Goal: Task Accomplishment & Management: Manage account settings

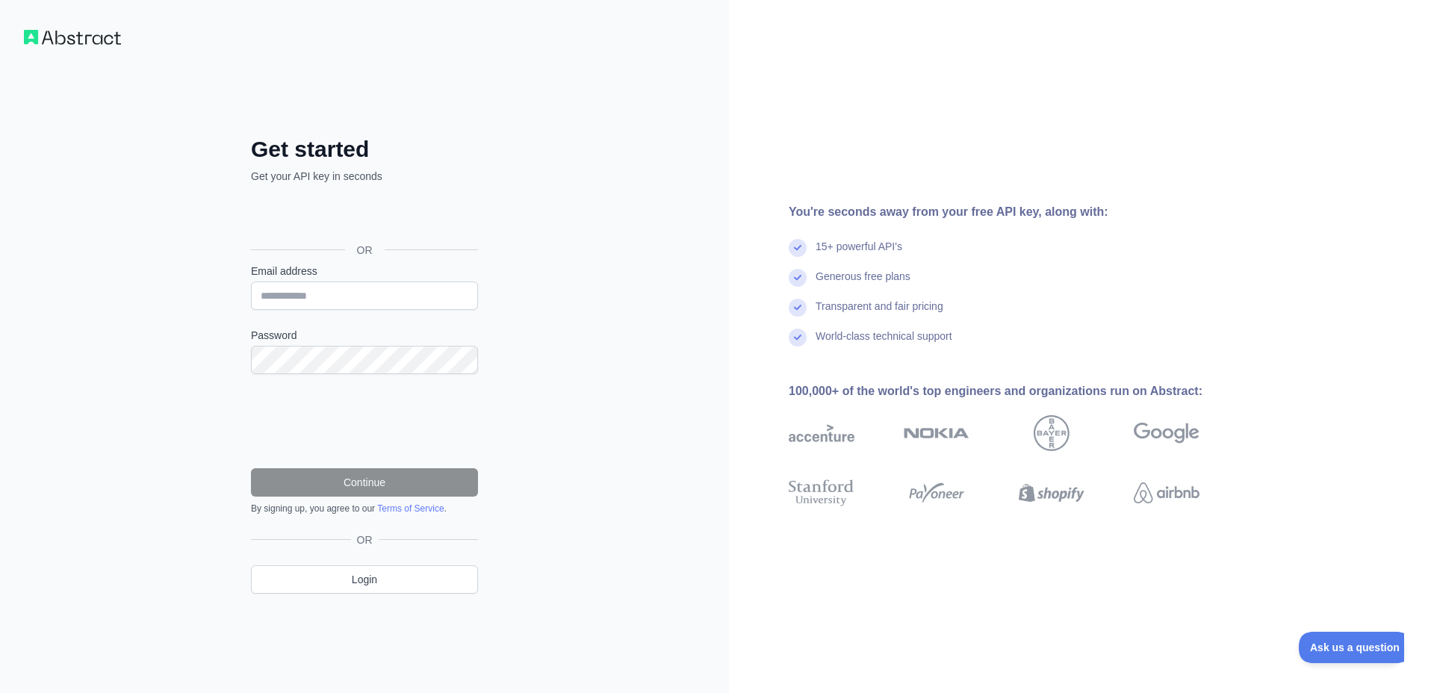
click at [364, 218] on div "כניסה באמצעות חשבון Google. פתיחה בכרטיסייה חדשה" at bounding box center [363, 216] width 224 height 33
click at [395, 290] on input "Email address" at bounding box center [364, 296] width 227 height 28
type input "**********"
click at [532, 202] on div "**********" at bounding box center [364, 346] width 729 height 693
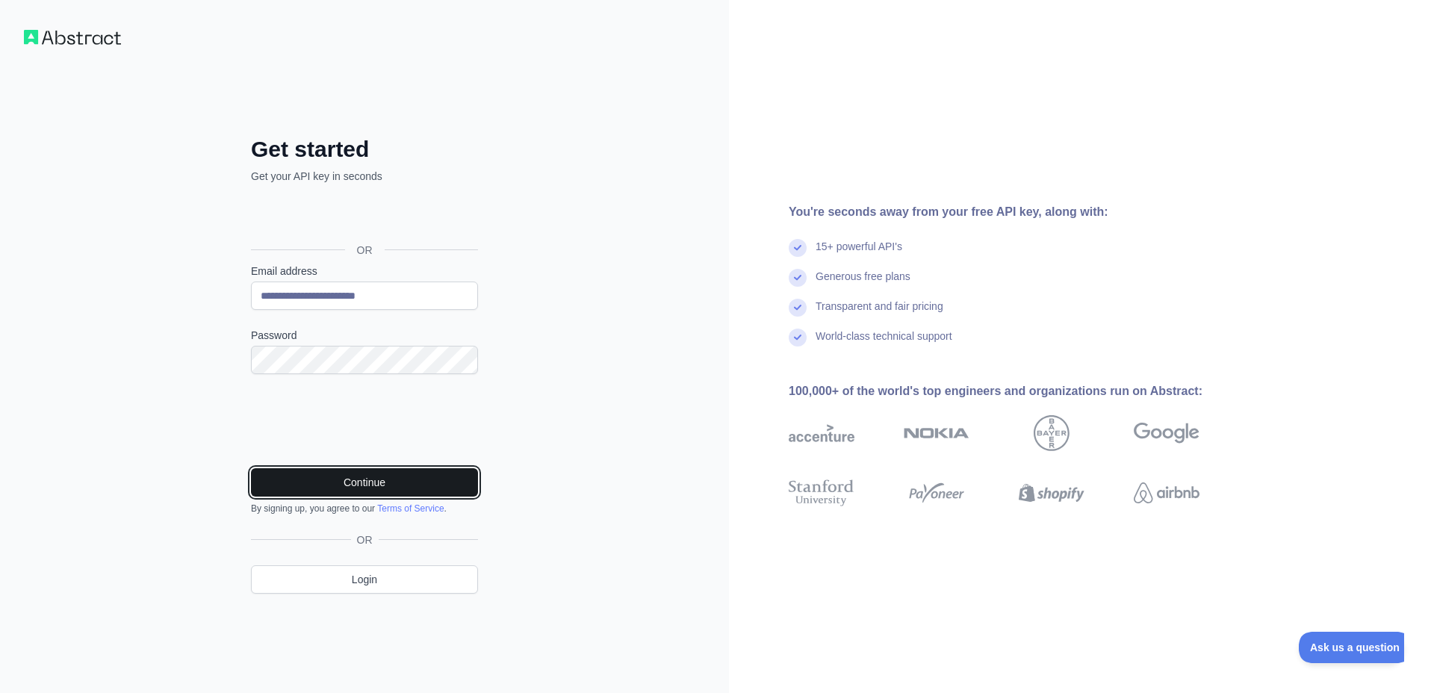
click at [454, 488] on button "Continue" at bounding box center [364, 482] width 227 height 28
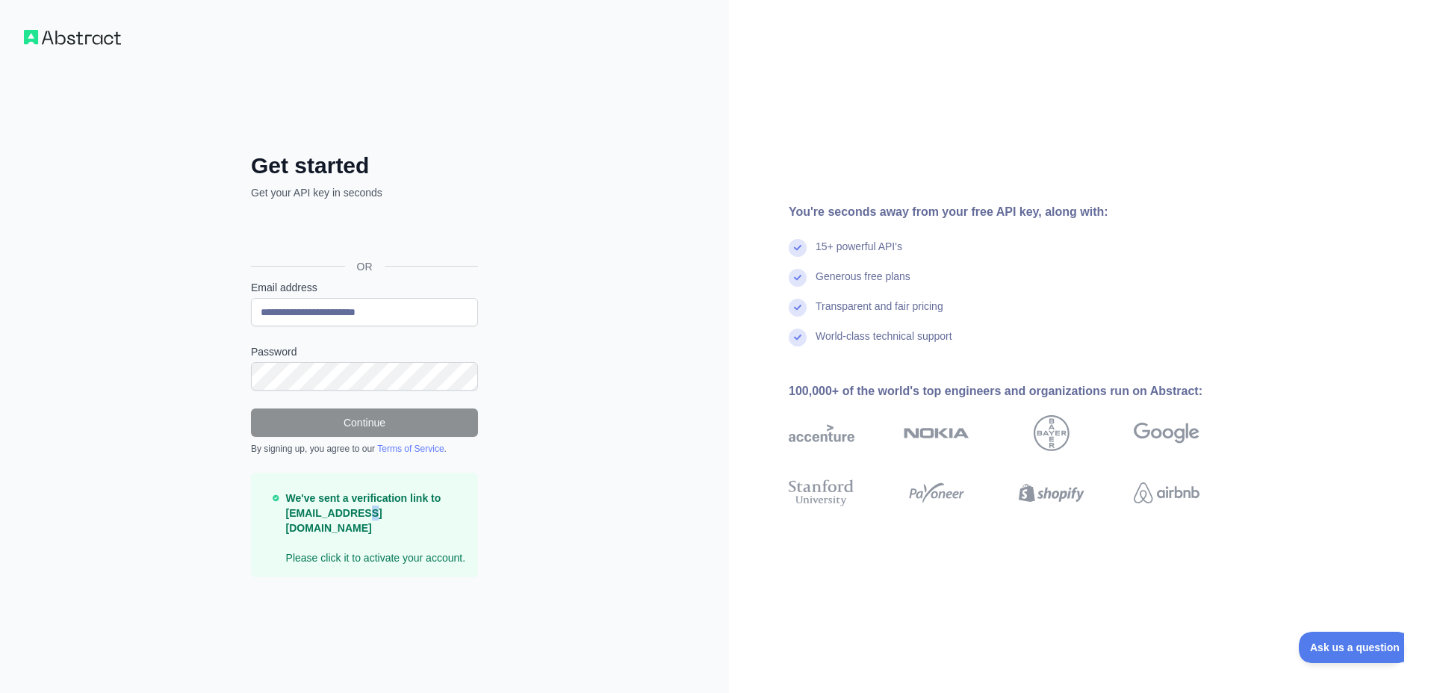
click at [369, 518] on strong "We've sent a verification link to [EMAIL_ADDRESS][DOMAIN_NAME]" at bounding box center [363, 513] width 155 height 42
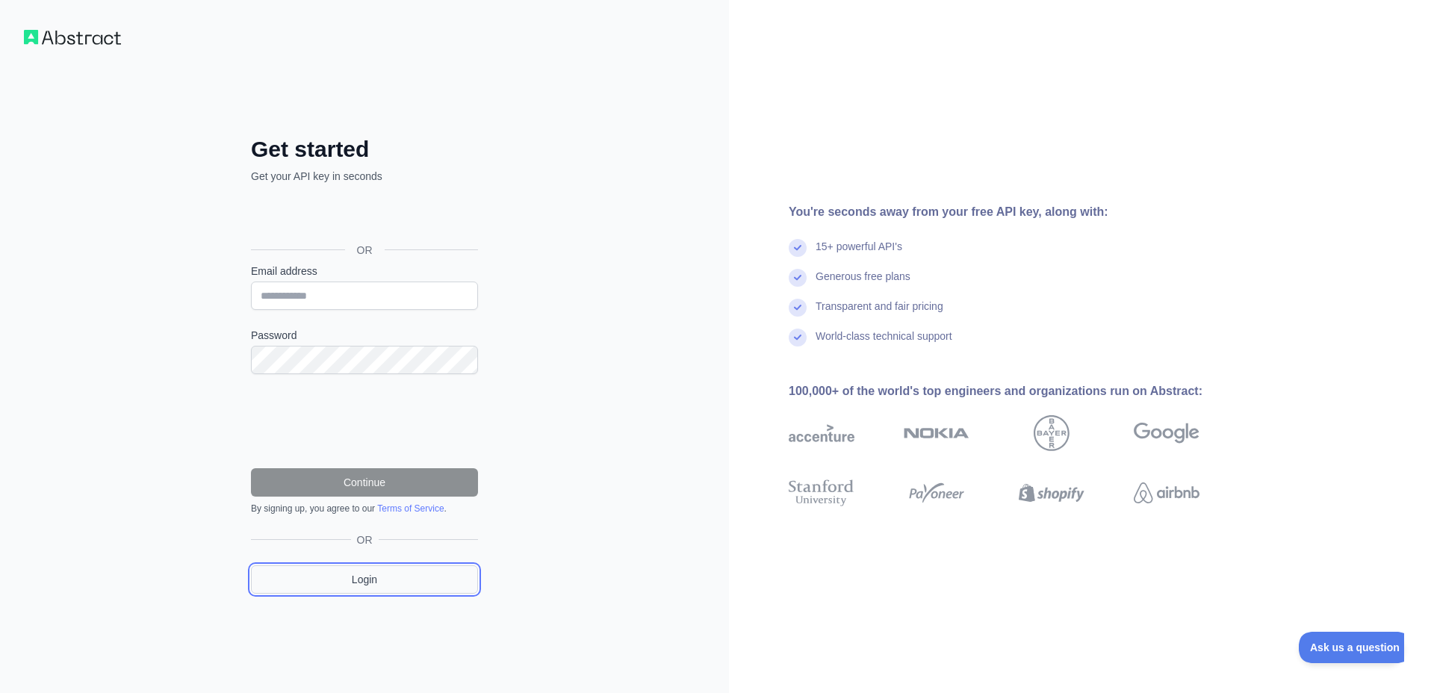
click at [333, 579] on link "Login" at bounding box center [364, 579] width 227 height 28
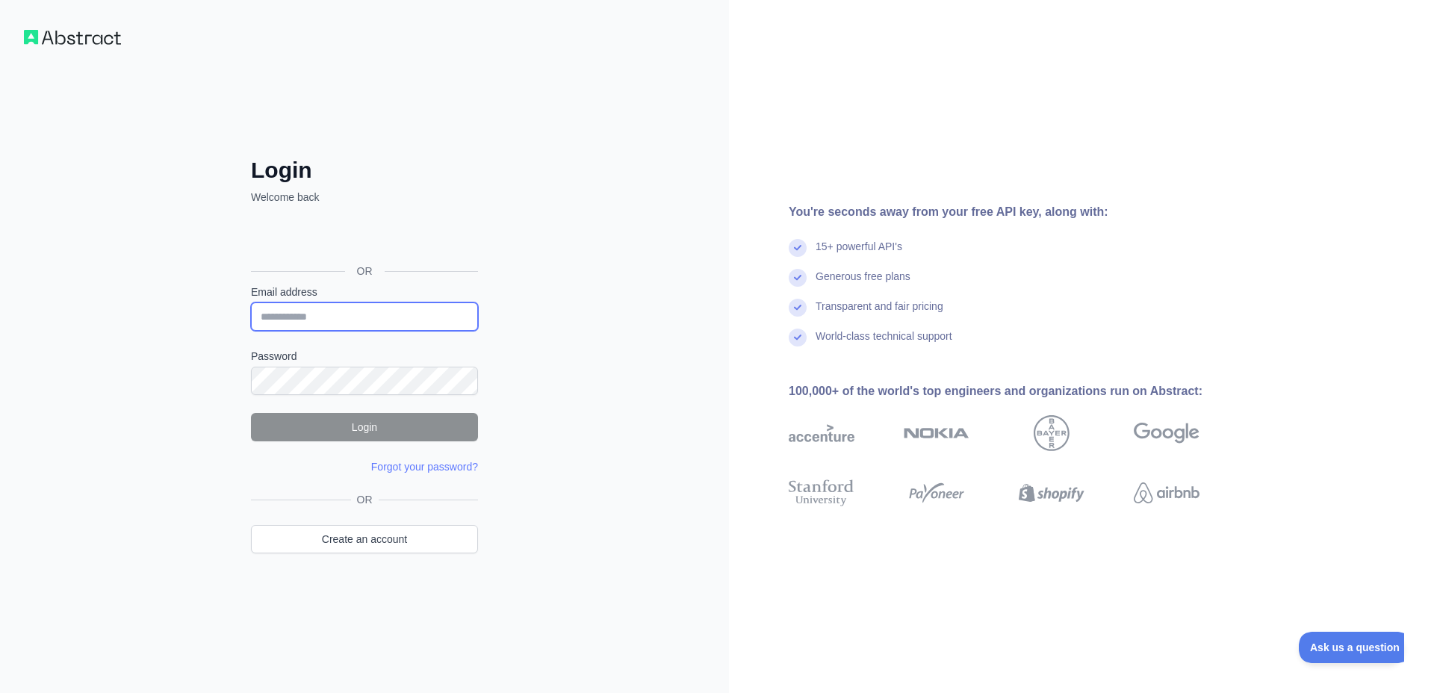
click at [388, 314] on input "Email address" at bounding box center [364, 316] width 227 height 28
type input "**********"
click at [393, 427] on button "Login" at bounding box center [364, 427] width 227 height 28
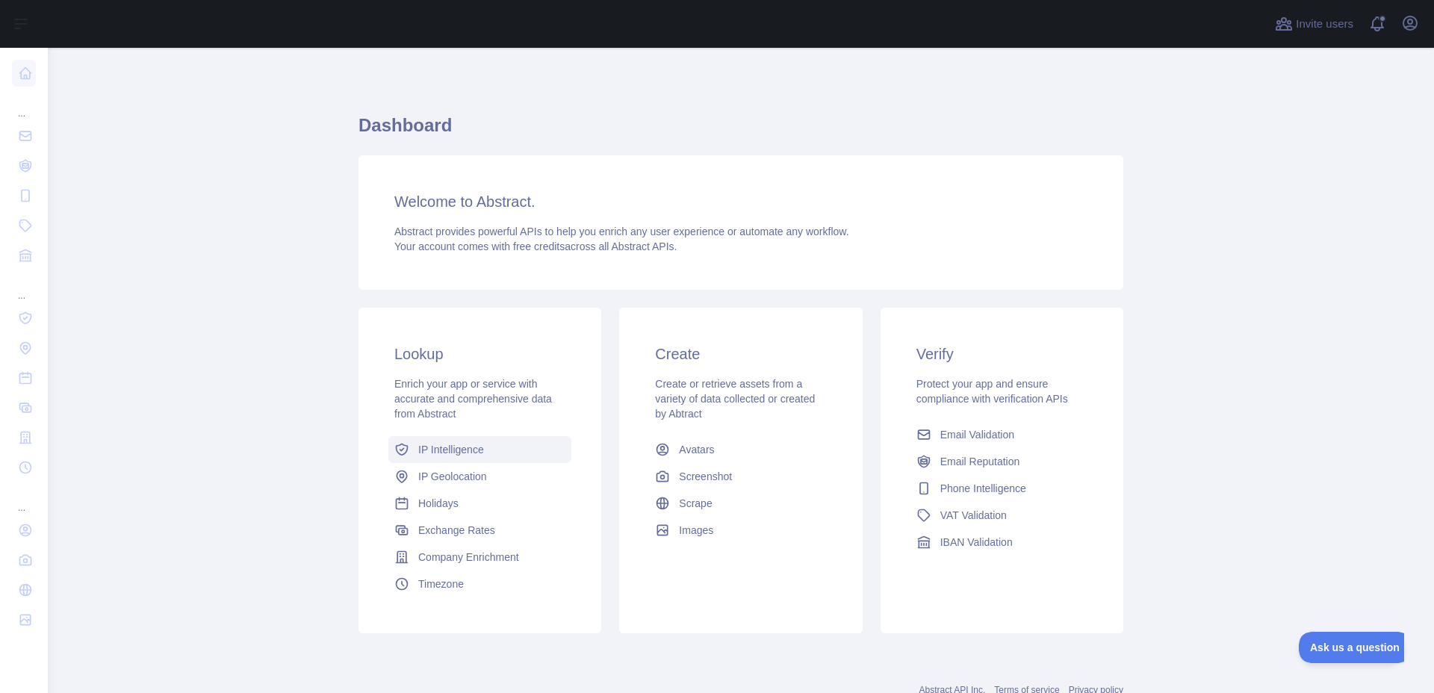
click at [494, 453] on link "IP Intelligence" at bounding box center [479, 449] width 183 height 27
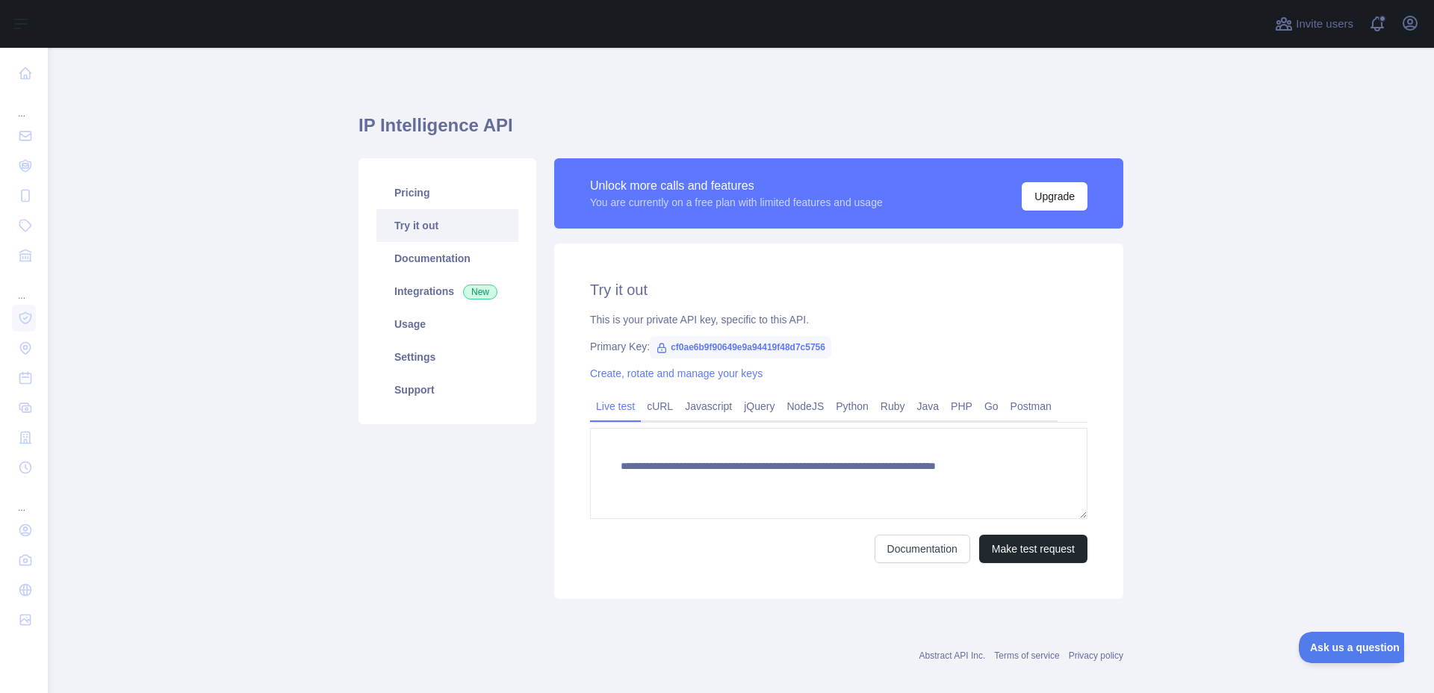
type textarea "**********"
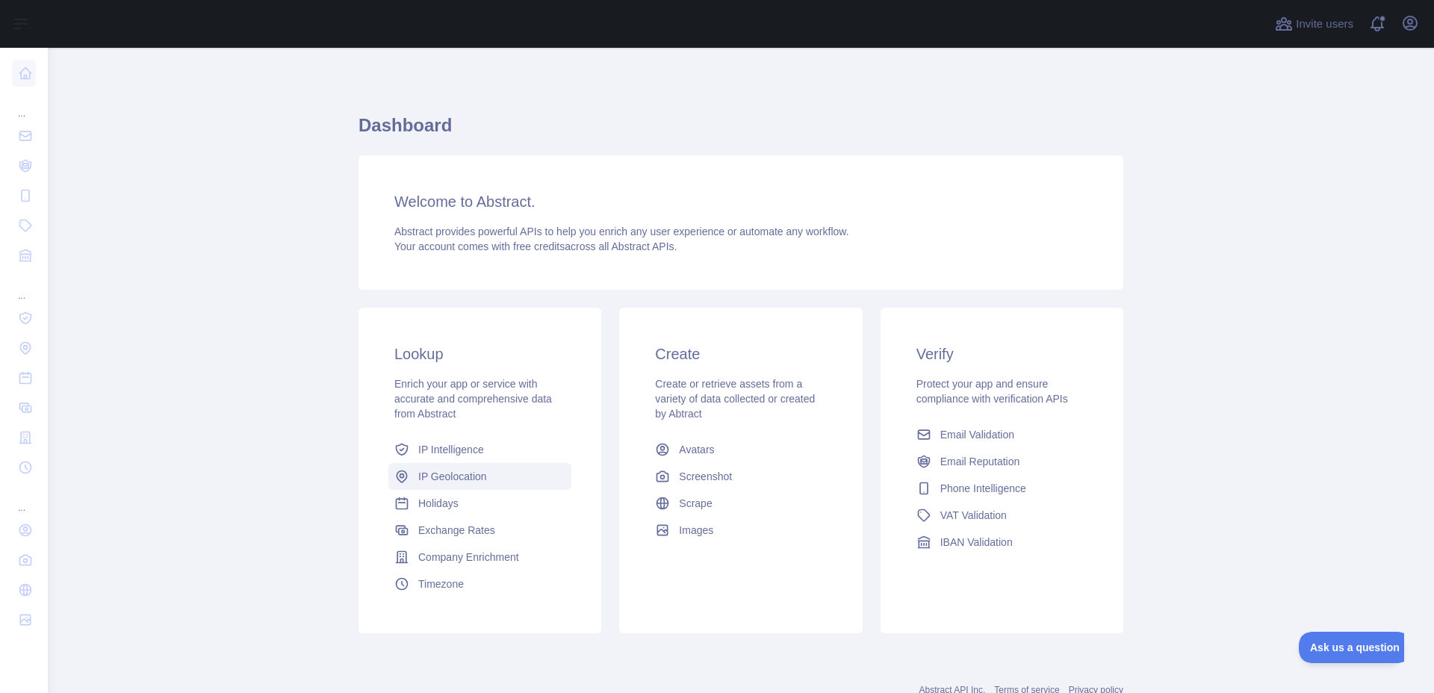
click at [517, 481] on link "IP Geolocation" at bounding box center [479, 476] width 183 height 27
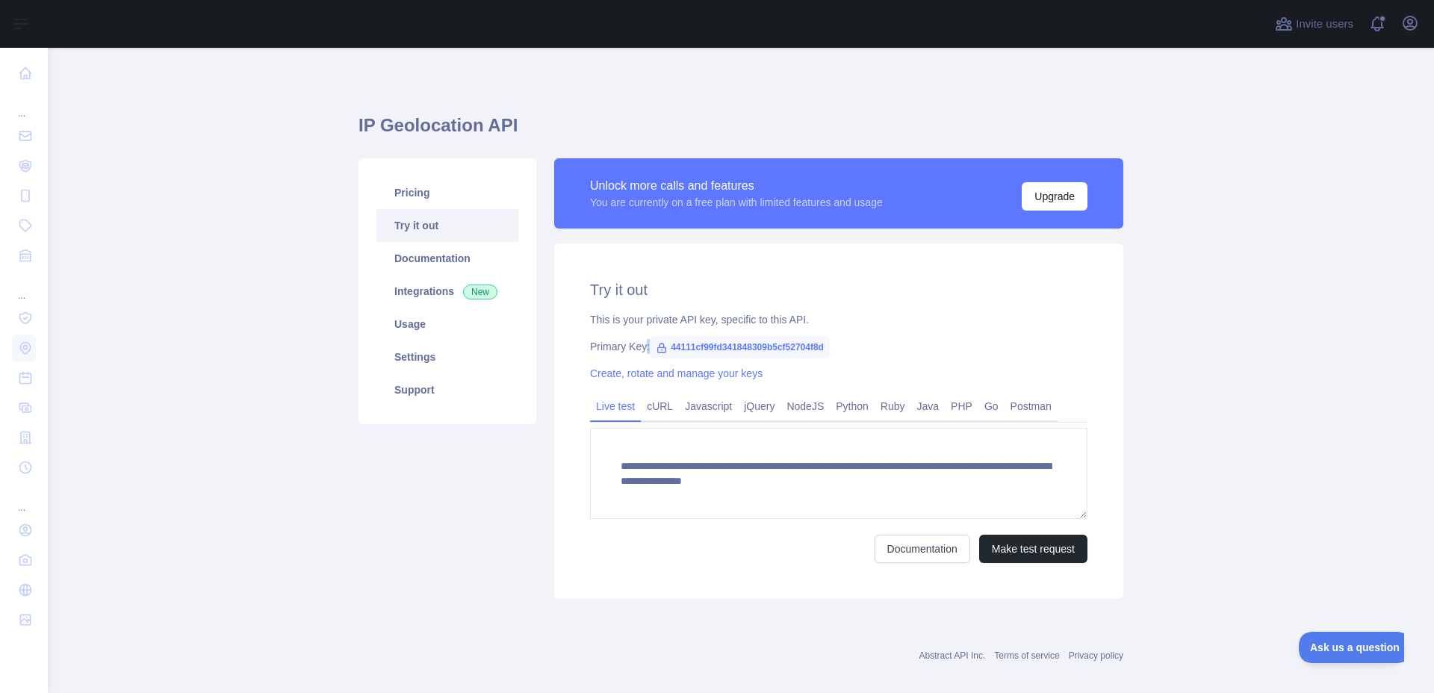
drag, startPoint x: 826, startPoint y: 350, endPoint x: 644, endPoint y: 348, distance: 182.2
click at [644, 348] on div "Primary Key: 44111cf99fd341848309b5cf52704f8d" at bounding box center [838, 346] width 497 height 15
click at [721, 347] on span "44111cf99fd341848309b5cf52704f8d" at bounding box center [740, 347] width 180 height 22
click at [736, 379] on link "Create, rotate and manage your keys" at bounding box center [676, 373] width 172 height 12
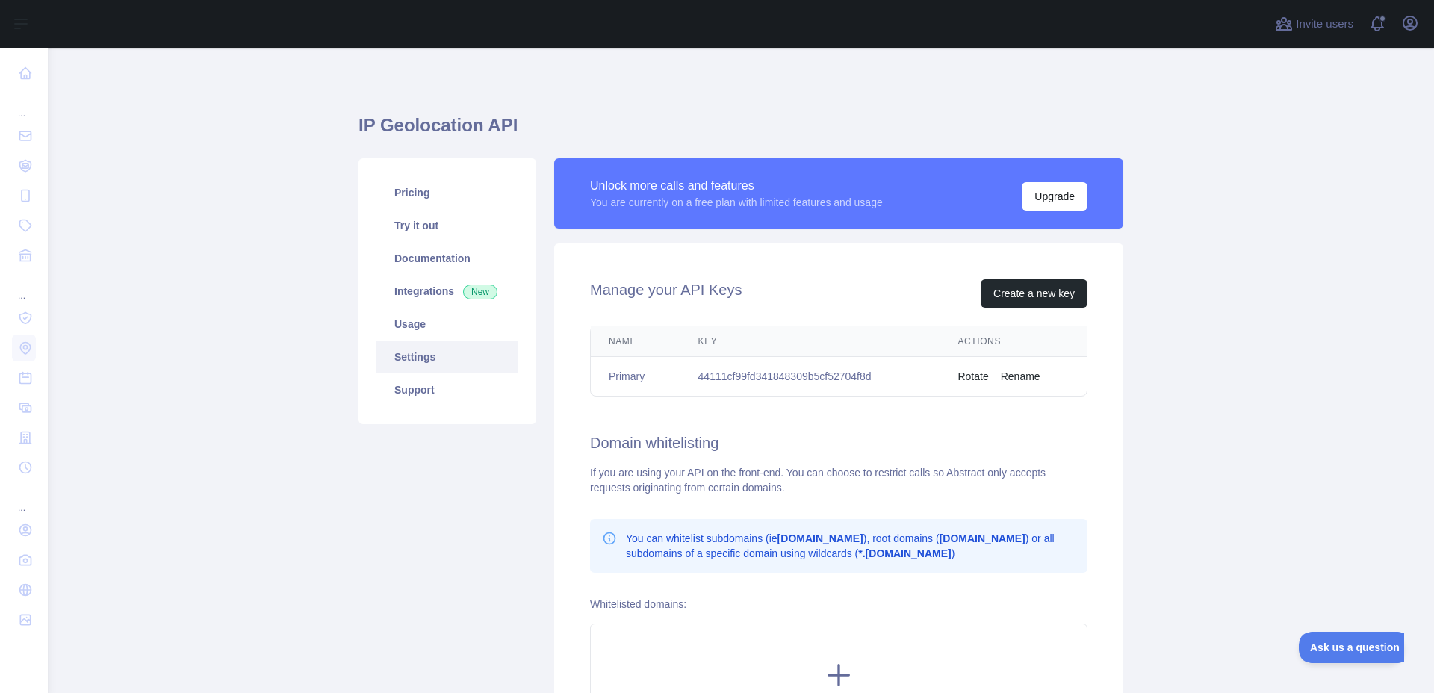
click at [747, 373] on td "44111cf99fd341848309b5cf52704f8d" at bounding box center [810, 377] width 260 height 40
copy td "44111cf99fd341848309b5cf52704f8d"
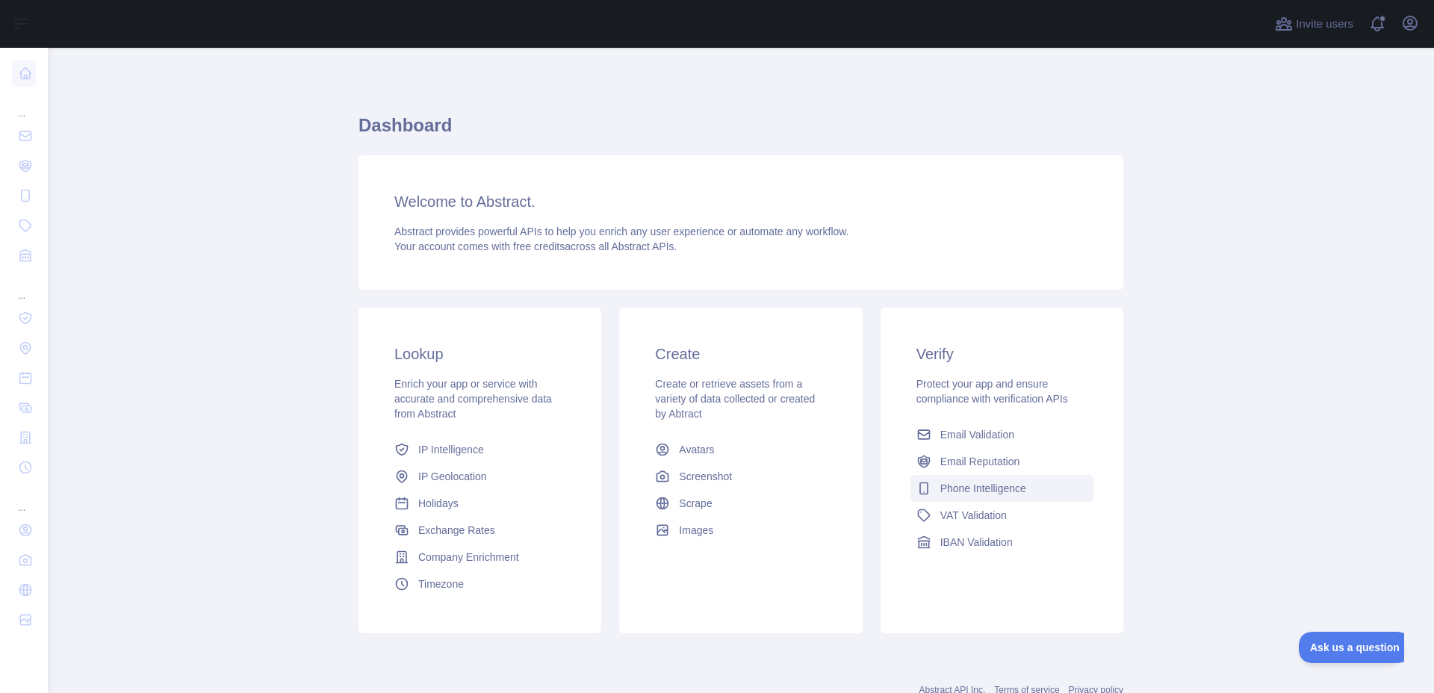
click at [1030, 494] on link "Phone Intelligence" at bounding box center [1001, 488] width 183 height 27
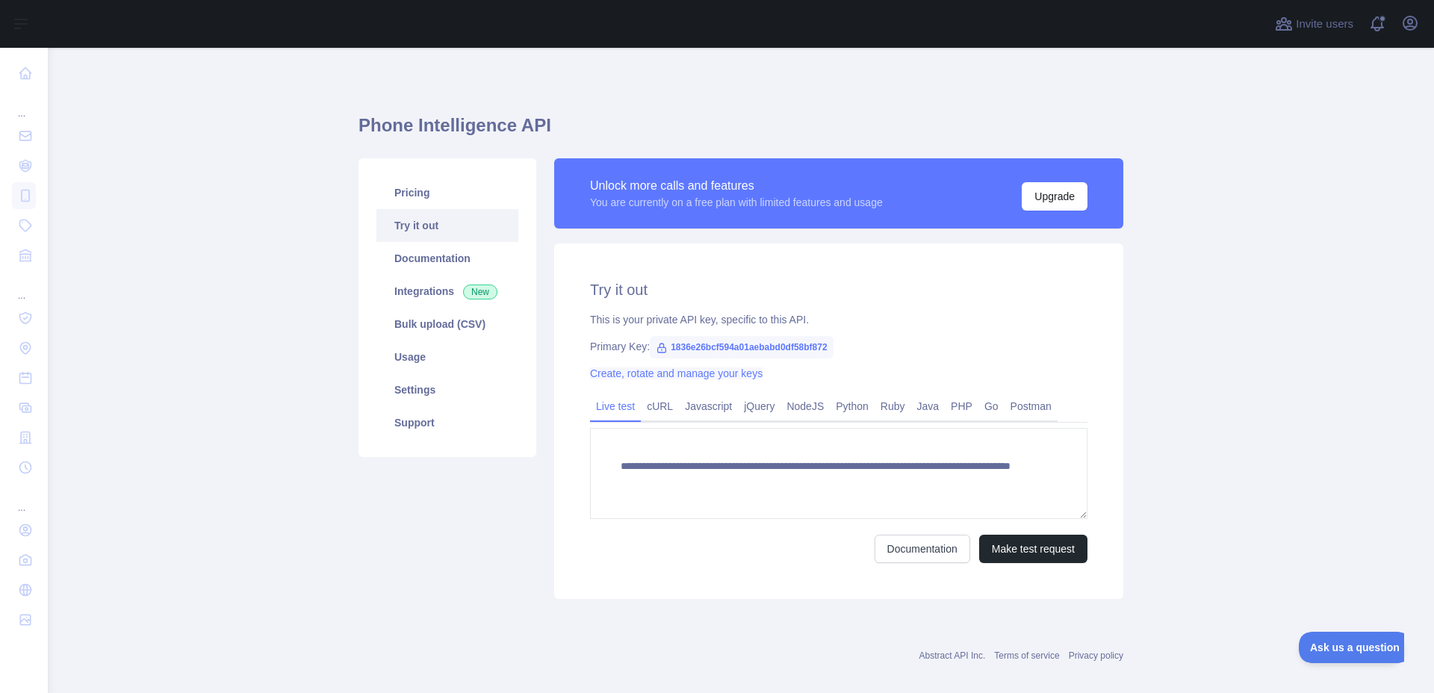
click at [677, 376] on link "Create, rotate and manage your keys" at bounding box center [676, 373] width 172 height 12
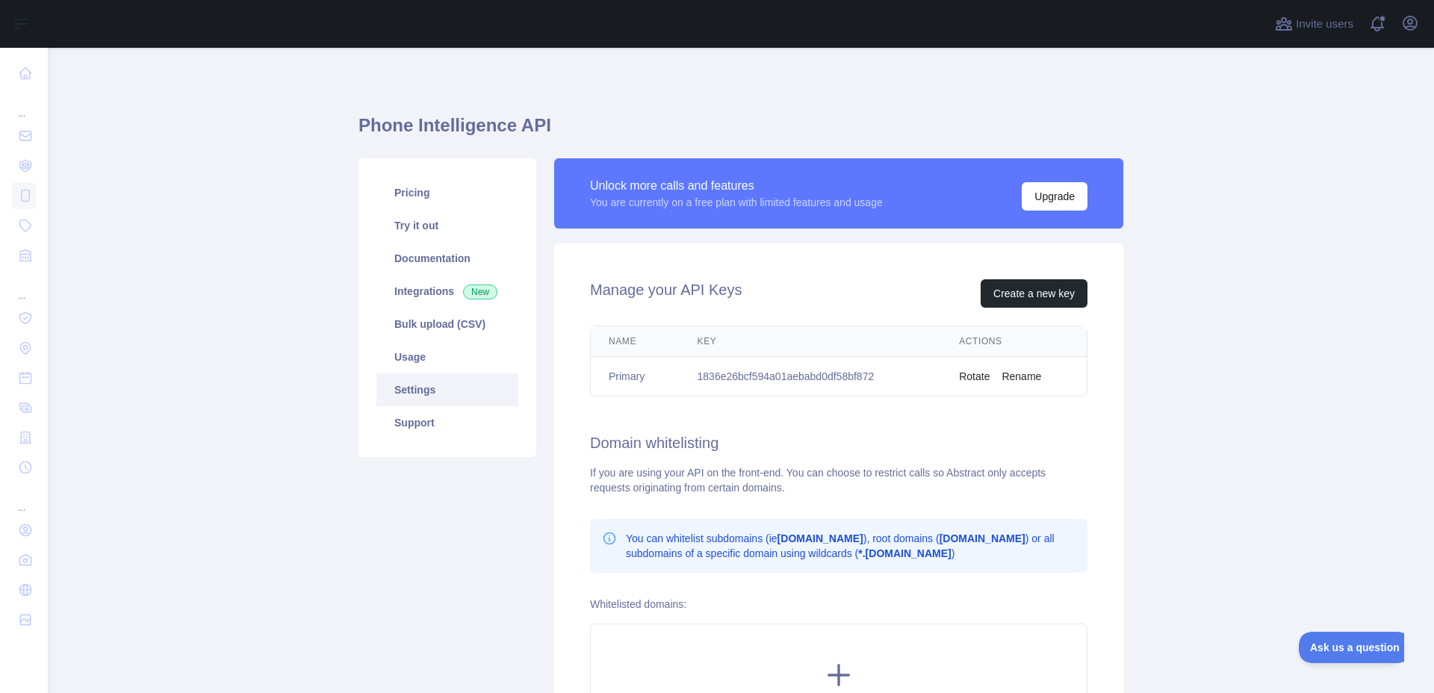
click at [786, 379] on td "1836e26bcf594a01aebabd0df58bf872" at bounding box center [811, 377] width 262 height 40
copy td "1836e26bcf594a01aebabd0df58bf872"
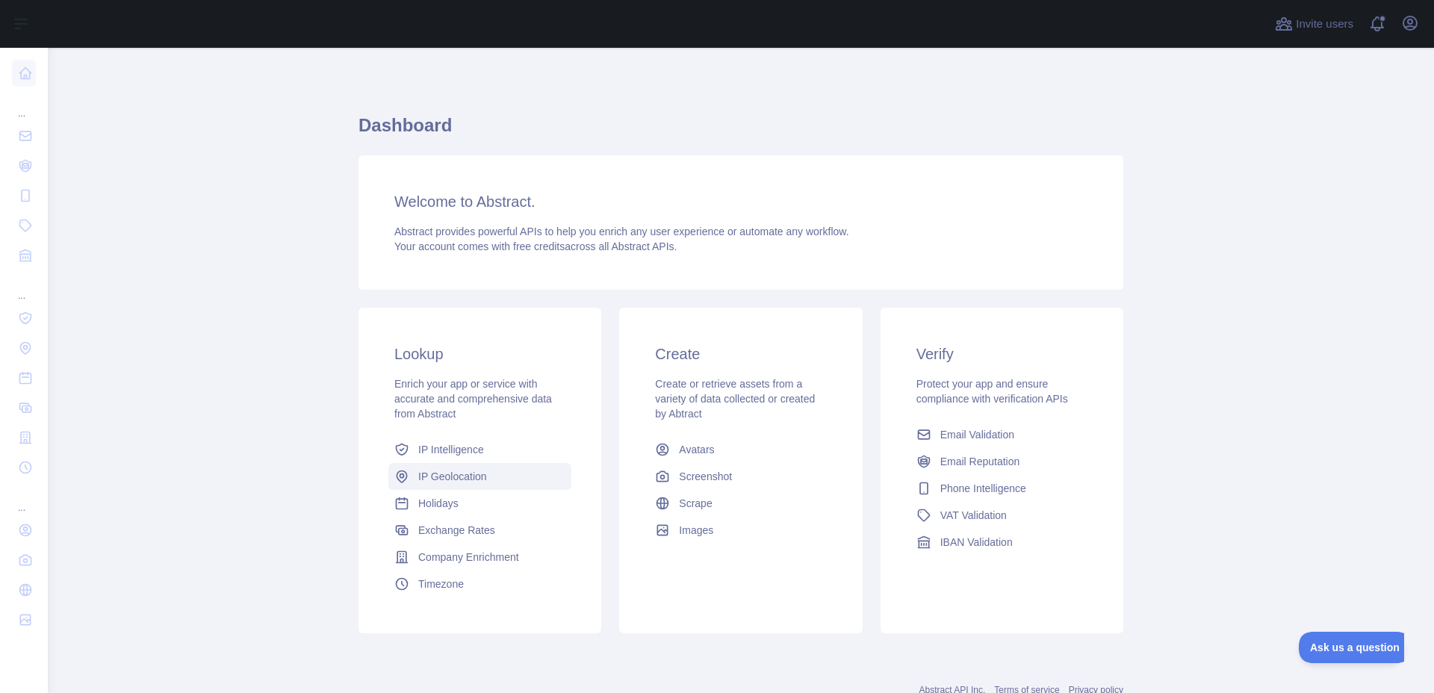
click at [496, 476] on link "IP Geolocation" at bounding box center [479, 476] width 183 height 27
